Goal: Task Accomplishment & Management: Complete application form

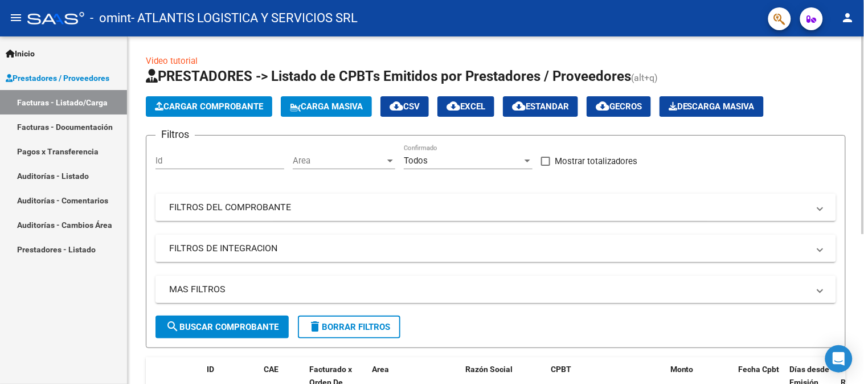
click at [863, 97] on div at bounding box center [863, 209] width 3 height 347
click at [262, 110] on span "Cargar Comprobante" at bounding box center [209, 106] width 108 height 10
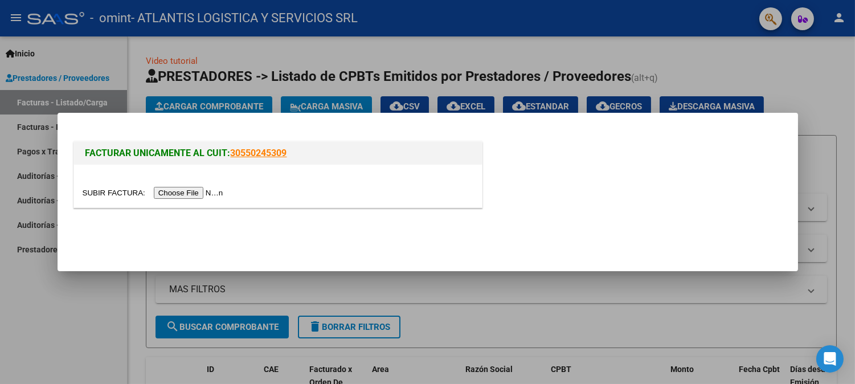
click at [209, 187] on input "file" at bounding box center [155, 193] width 144 height 12
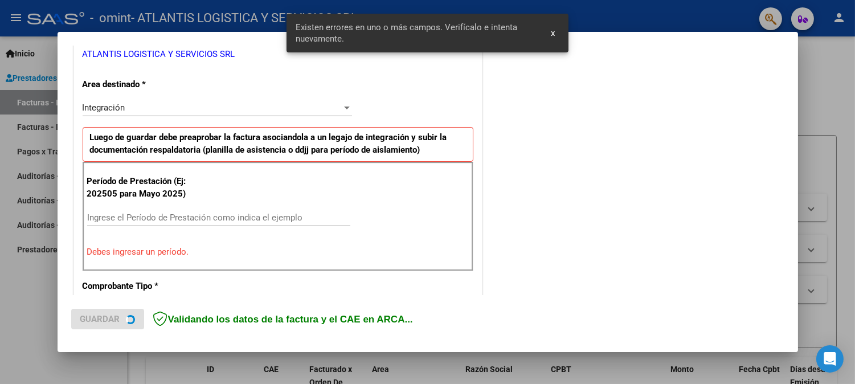
scroll to position [251, 0]
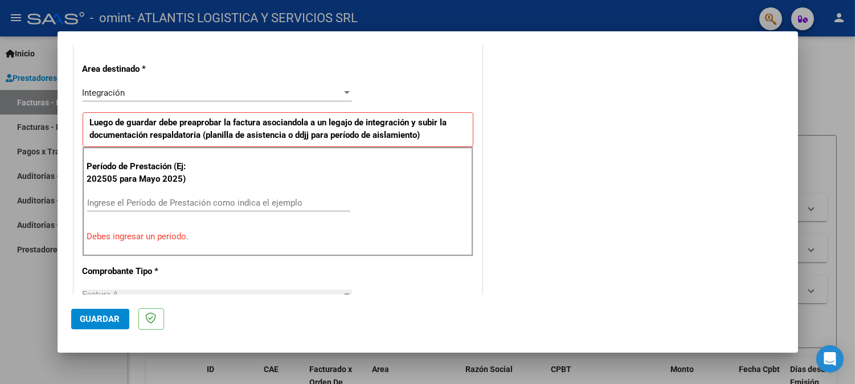
click at [212, 198] on input "Ingrese el Período de Prestación como indica el ejemplo" at bounding box center [218, 203] width 263 height 10
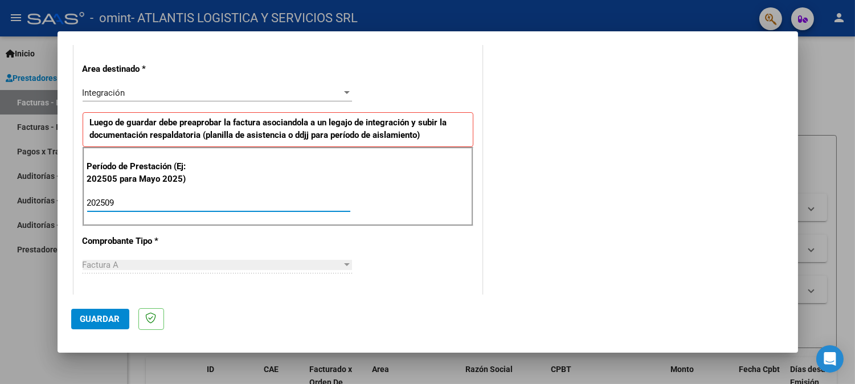
type input "202509"
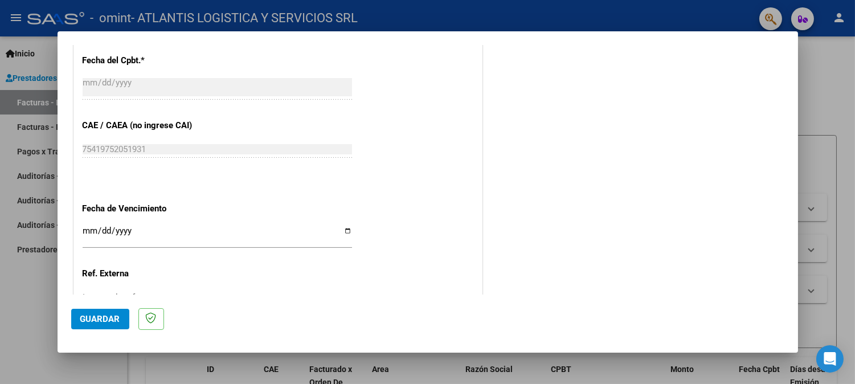
scroll to position [665, 0]
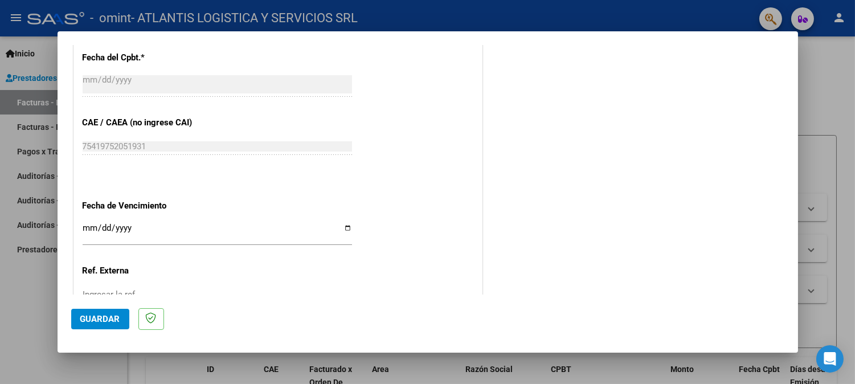
click at [85, 226] on input "Ingresar la fecha" at bounding box center [217, 232] width 269 height 18
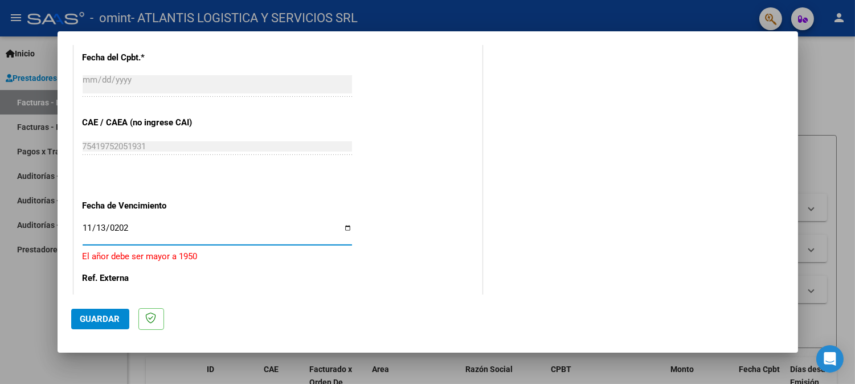
type input "[DATE]"
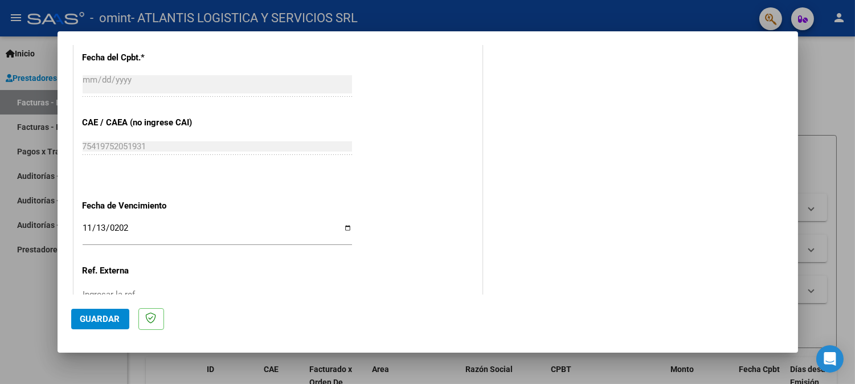
scroll to position [752, 0]
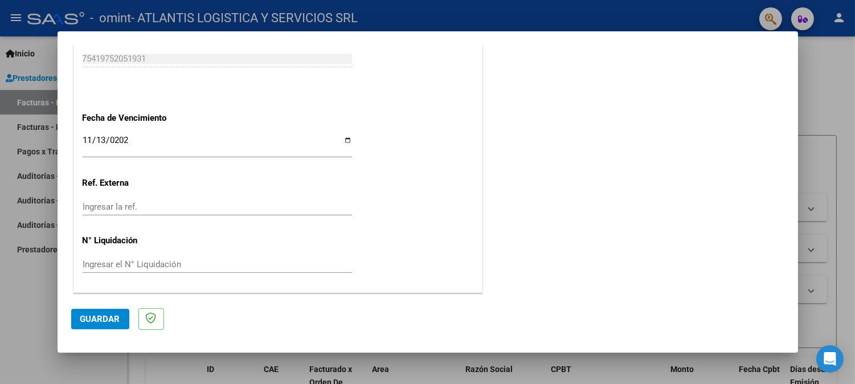
click at [149, 259] on input "Ingresar el N° Liquidación" at bounding box center [217, 264] width 269 height 10
type input "1"
click at [109, 316] on span "Guardar" at bounding box center [100, 319] width 40 height 10
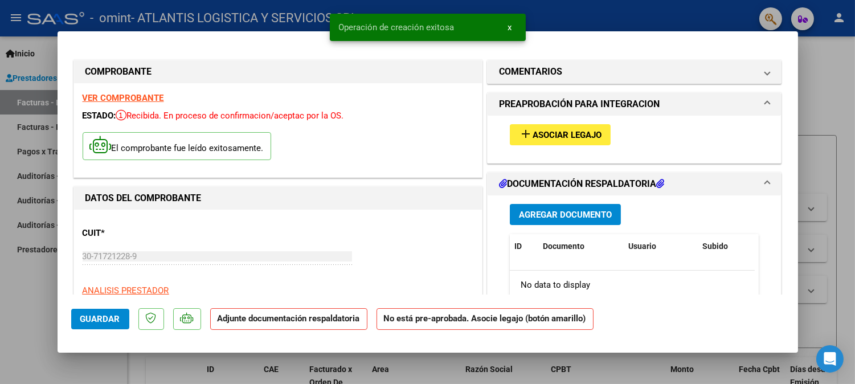
click at [531, 212] on span "Agregar Documento" at bounding box center [565, 215] width 93 height 10
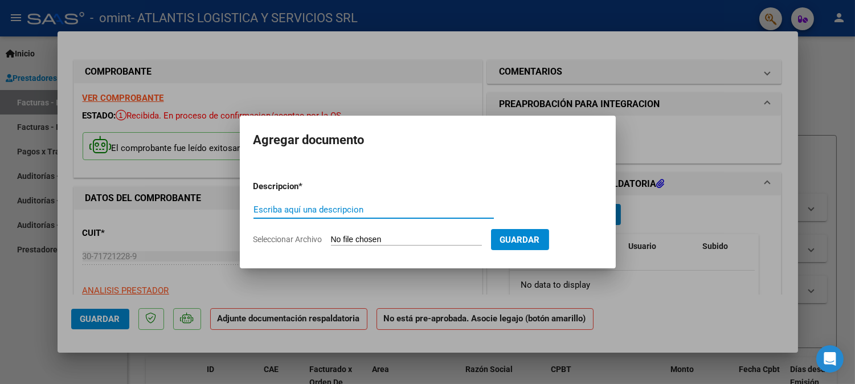
click at [445, 238] on input "Seleccionar Archivo" at bounding box center [406, 240] width 151 height 11
type input "C:\fakepath\SEPTIMBRE CONFORMIDAD DE TRASLADOS 2025.pdf"
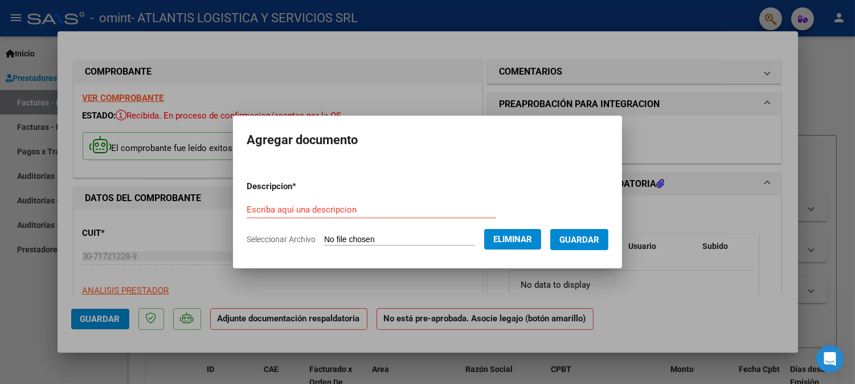
click at [588, 237] on span "Guardar" at bounding box center [579, 240] width 40 height 10
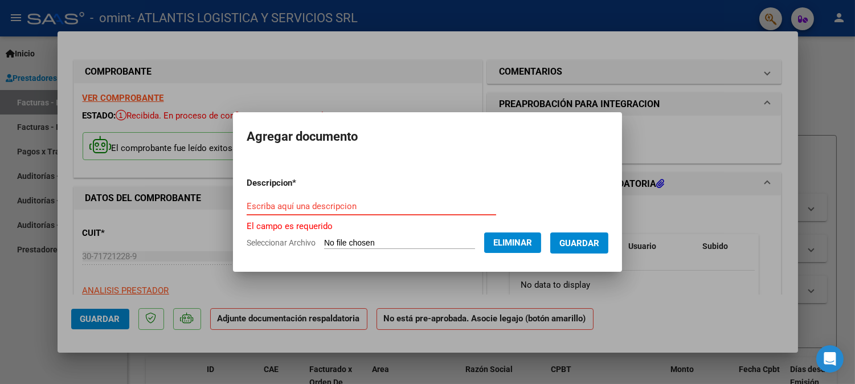
click at [396, 205] on input "Escriba aquí una descripcion" at bounding box center [371, 206] width 249 height 10
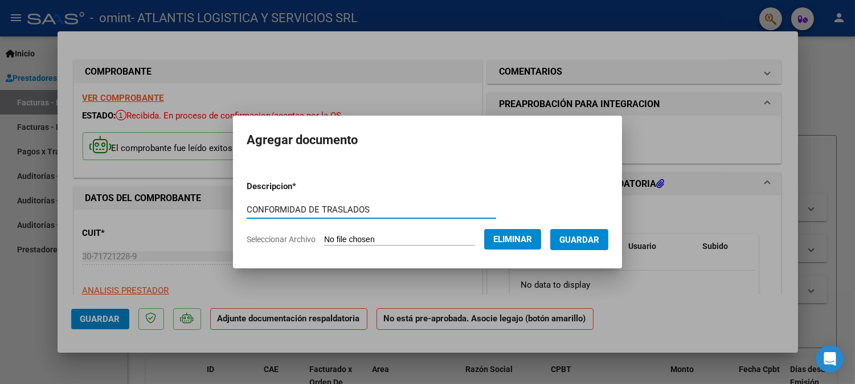
type input "CONFORMIDAD DE TRASLADOS"
click at [599, 235] on span "Guardar" at bounding box center [579, 240] width 40 height 10
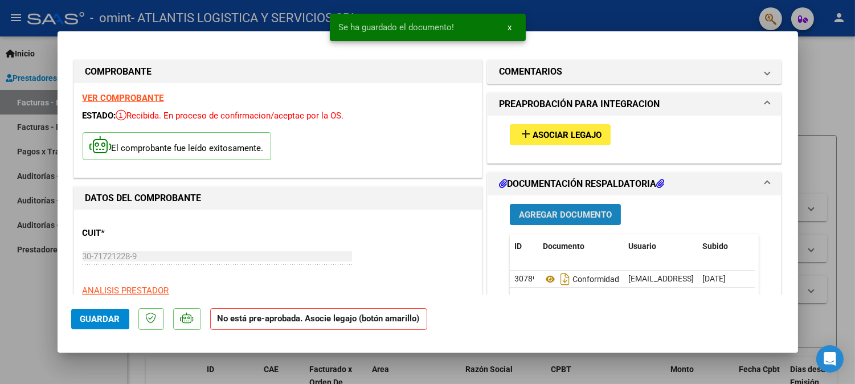
click at [591, 218] on span "Agregar Documento" at bounding box center [565, 215] width 93 height 10
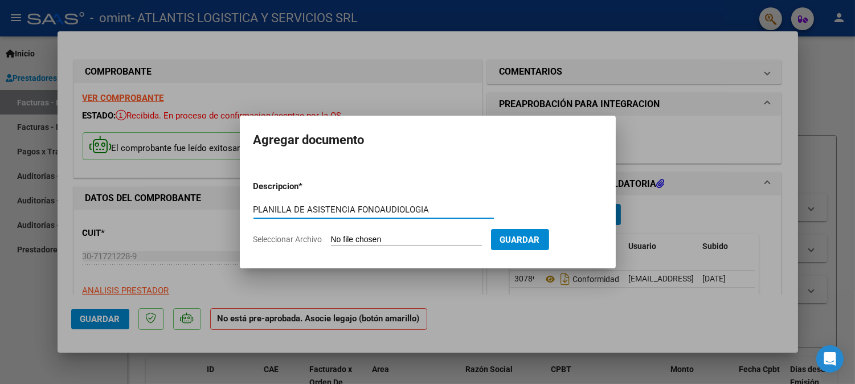
type input "PLANILLA DE ASISTENCIA FONOAUDIOLOGIA"
click at [400, 234] on app-file-uploader "Seleccionar Archivo" at bounding box center [371, 239] width 237 height 10
click at [399, 242] on input "Seleccionar Archivo" at bounding box center [406, 240] width 151 height 11
type input "C:\fakepath\FONO.jpeg"
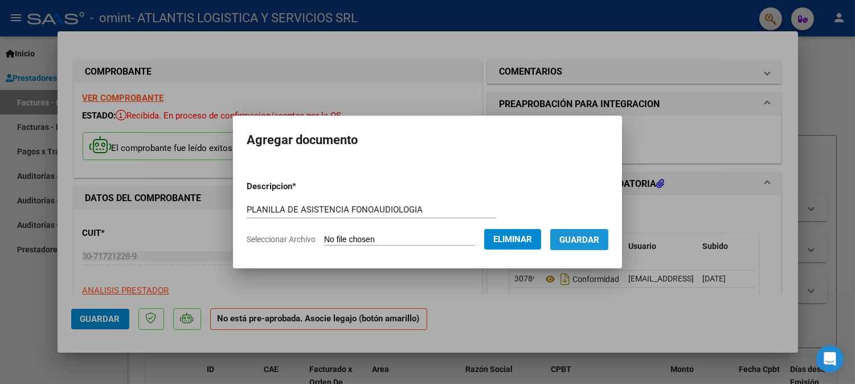
click at [593, 243] on span "Guardar" at bounding box center [579, 240] width 40 height 10
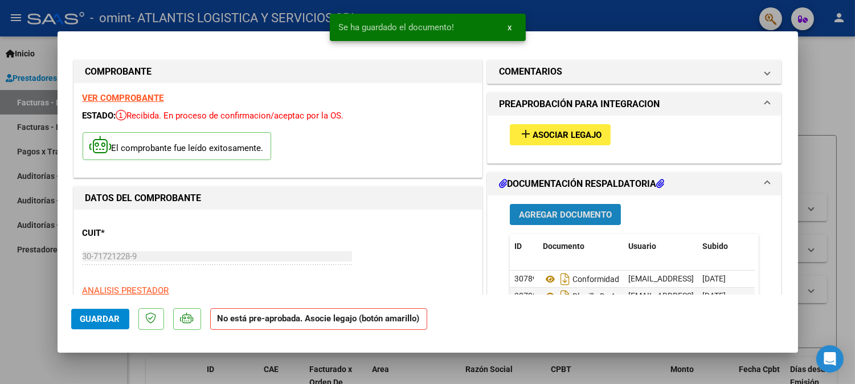
click at [584, 219] on span "Agregar Documento" at bounding box center [565, 215] width 93 height 10
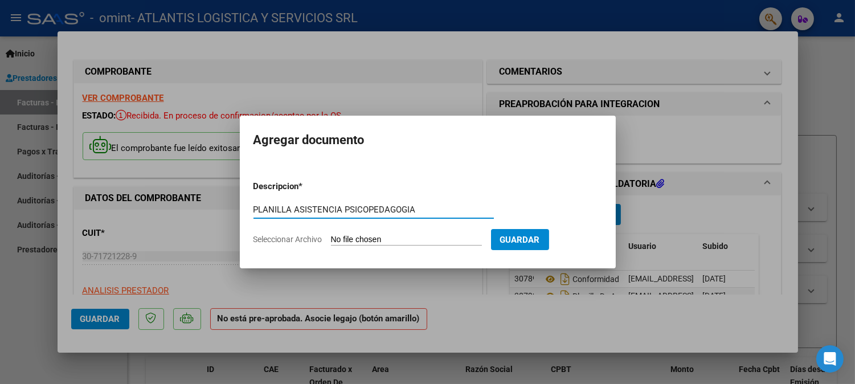
type input "PLANILLA ASISTENCIA PSICOPEDAGOGIA"
click at [368, 240] on input "Seleccionar Archivo" at bounding box center [406, 240] width 151 height 11
type input "C:\fakepath\PSICOPEDAGOGIA.jpeg"
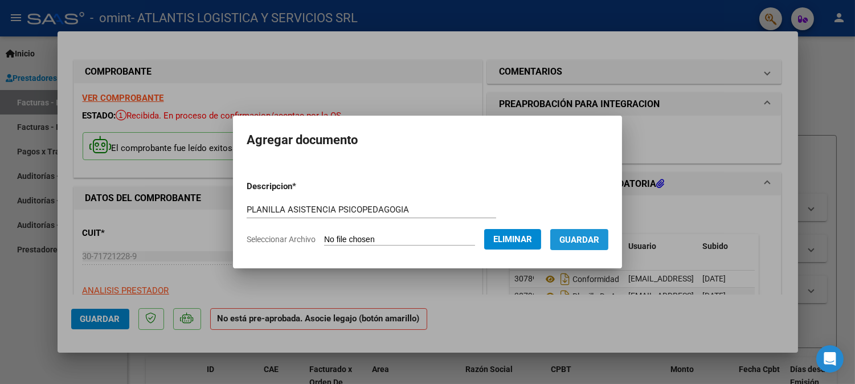
click at [593, 238] on span "Guardar" at bounding box center [579, 240] width 40 height 10
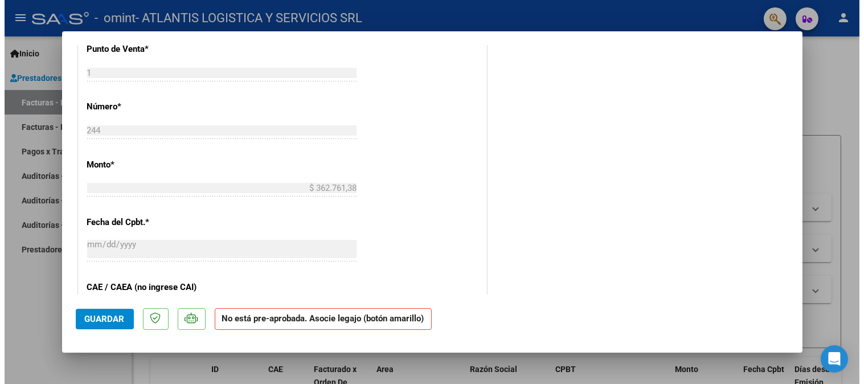
scroll to position [623, 0]
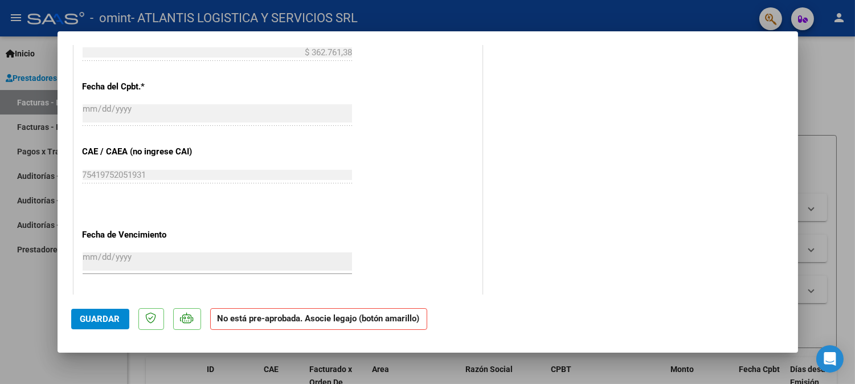
click at [112, 318] on span "Guardar" at bounding box center [100, 319] width 40 height 10
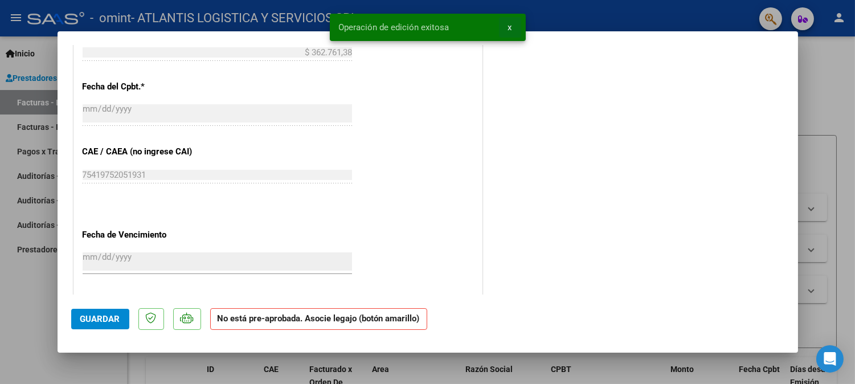
click at [510, 27] on span "x" at bounding box center [510, 27] width 4 height 10
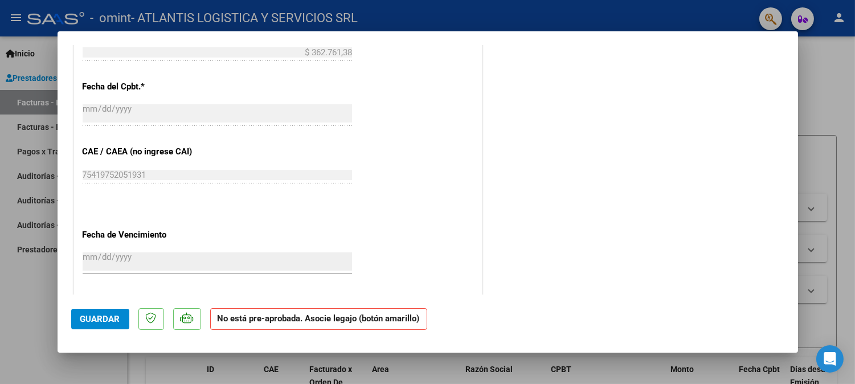
type input "$ 0,00"
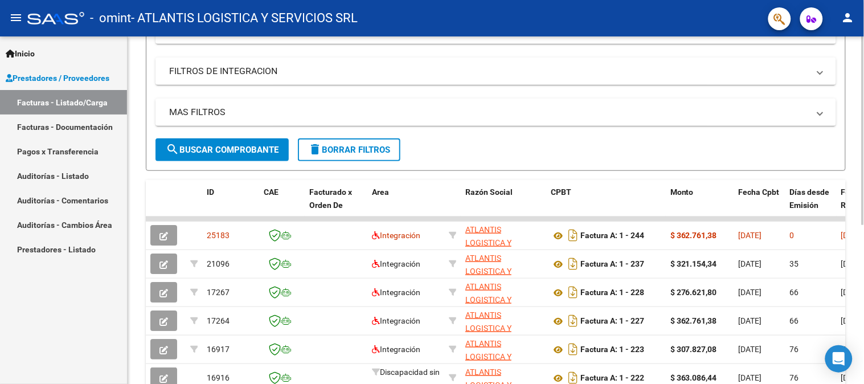
click at [863, 181] on div at bounding box center [863, 230] width 3 height 189
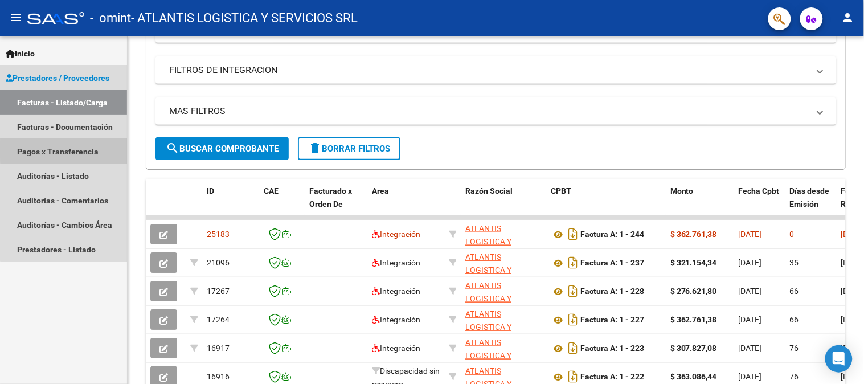
click at [78, 150] on link "Pagos x Transferencia" at bounding box center [63, 151] width 127 height 24
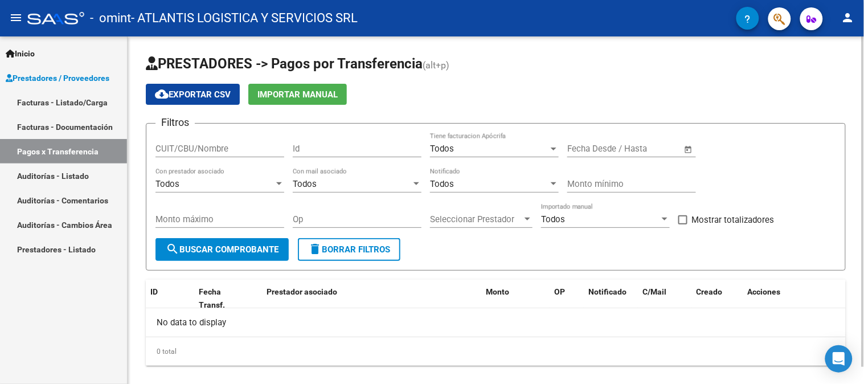
scroll to position [18, 0]
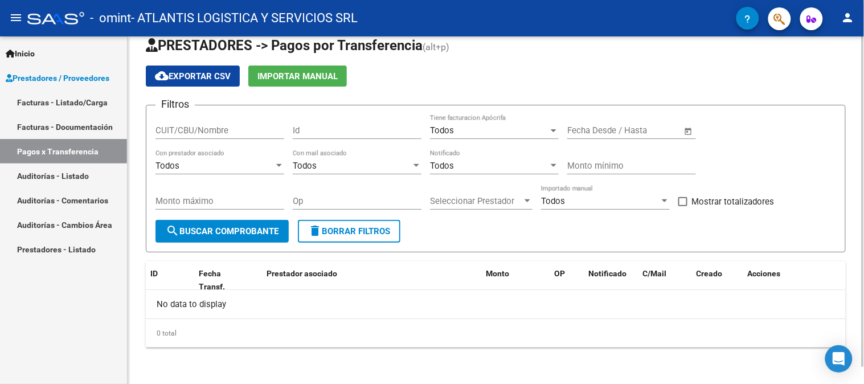
click at [863, 203] on div at bounding box center [863, 219] width 3 height 330
